Goal: Check status

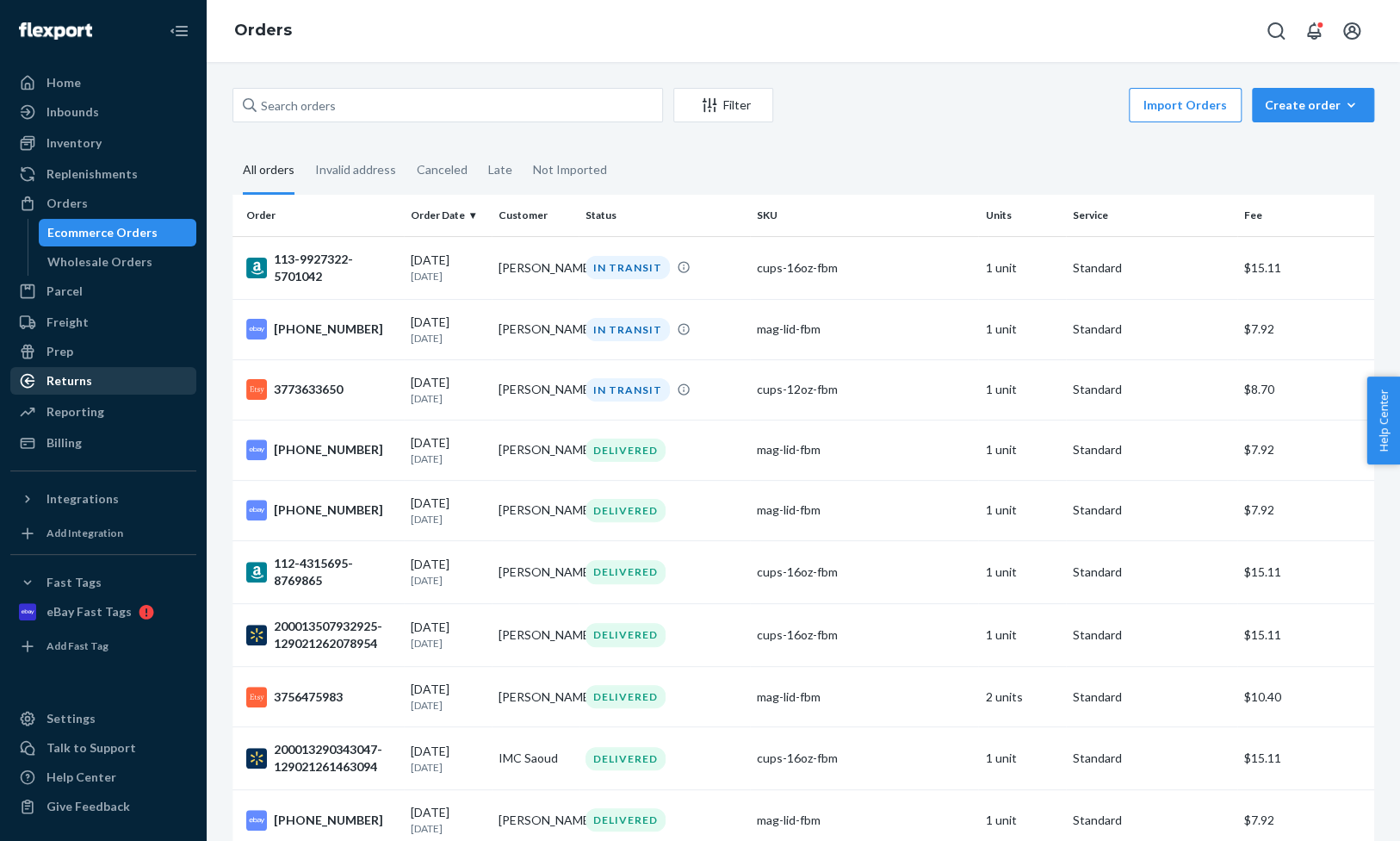
click at [80, 382] on div "Returns" at bounding box center [69, 380] width 45 height 17
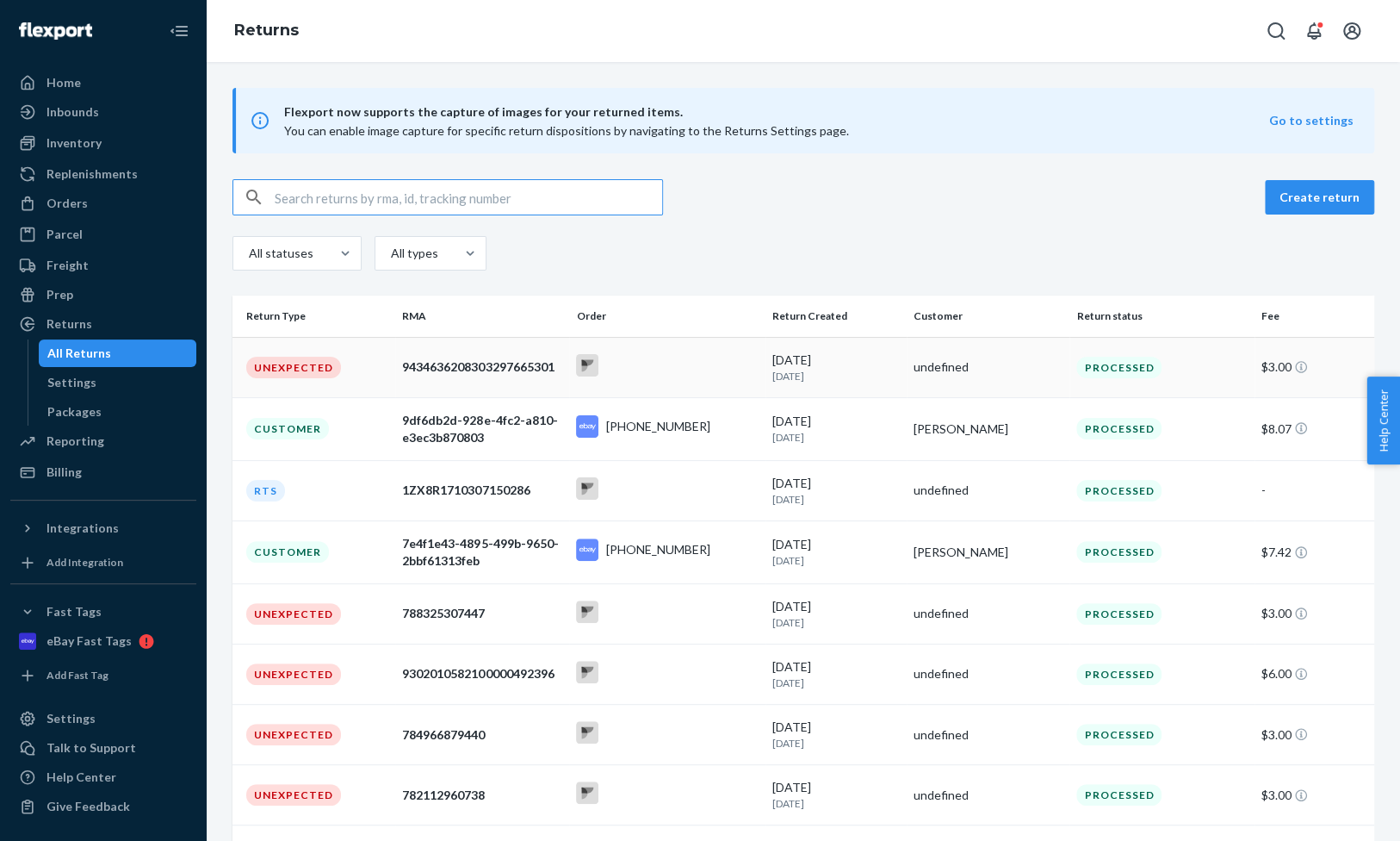
click at [415, 372] on div "9434636208303297665301" at bounding box center [482, 366] width 160 height 17
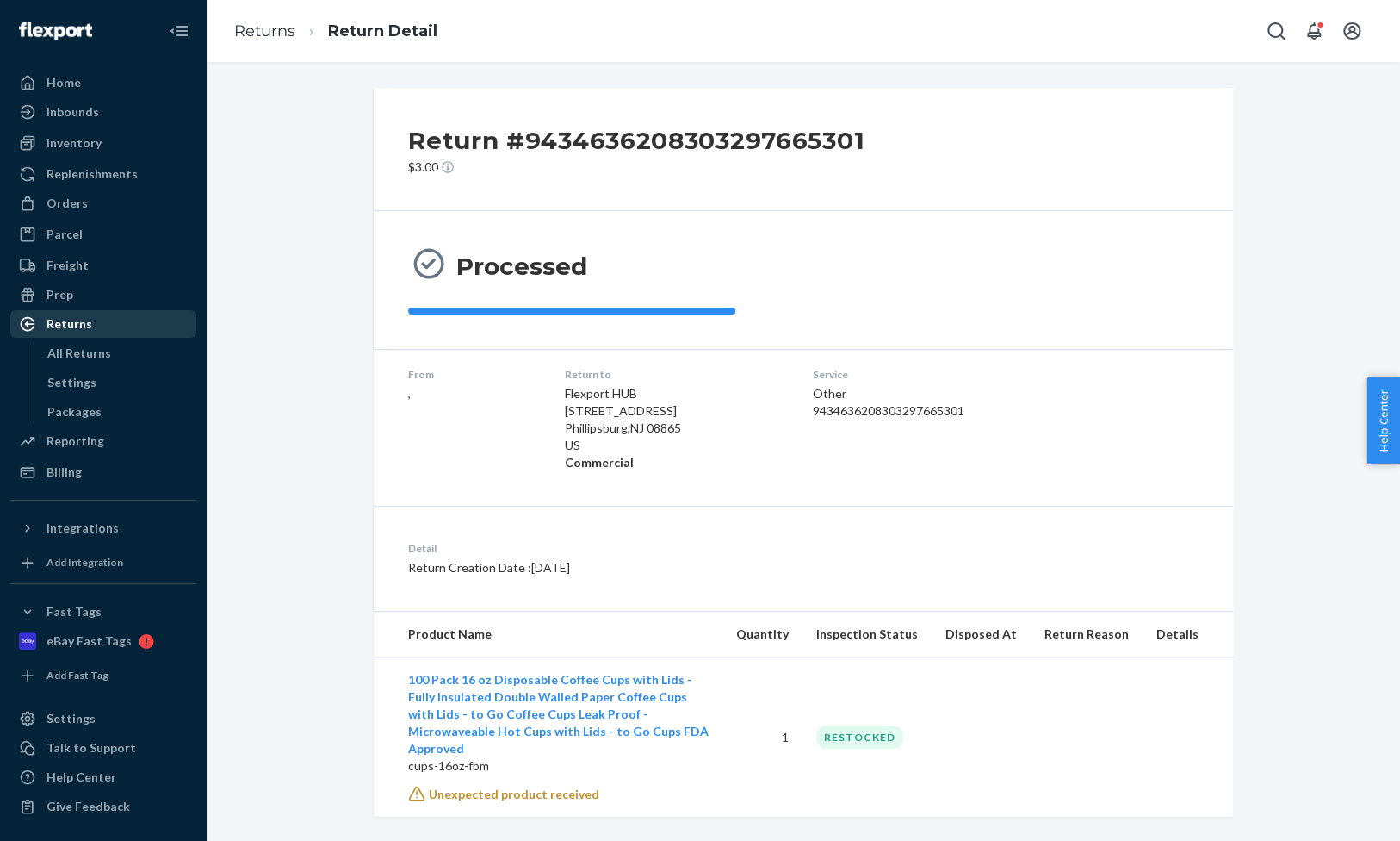
click at [75, 327] on div "Returns" at bounding box center [69, 324] width 45 height 17
